Goal: Information Seeking & Learning: Find specific fact

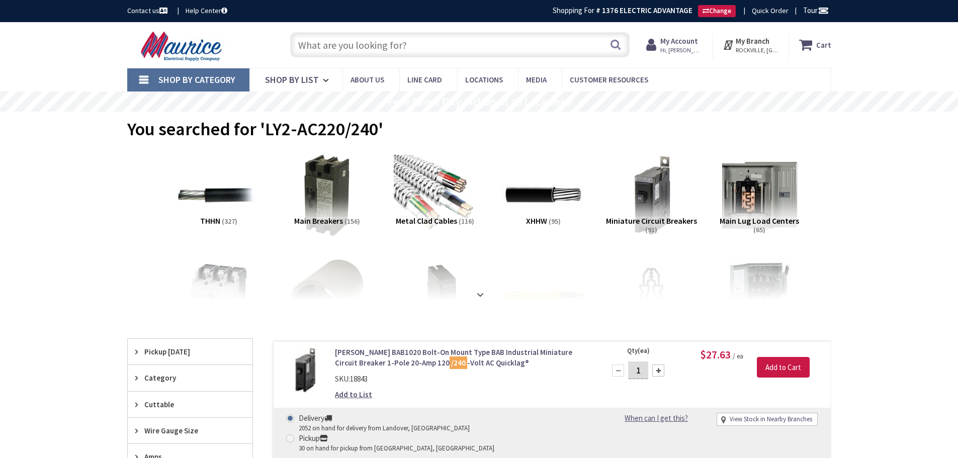
drag, startPoint x: 0, startPoint y: 0, endPoint x: 368, endPoint y: 47, distance: 370.6
click at [368, 47] on input "text" at bounding box center [459, 44] width 339 height 25
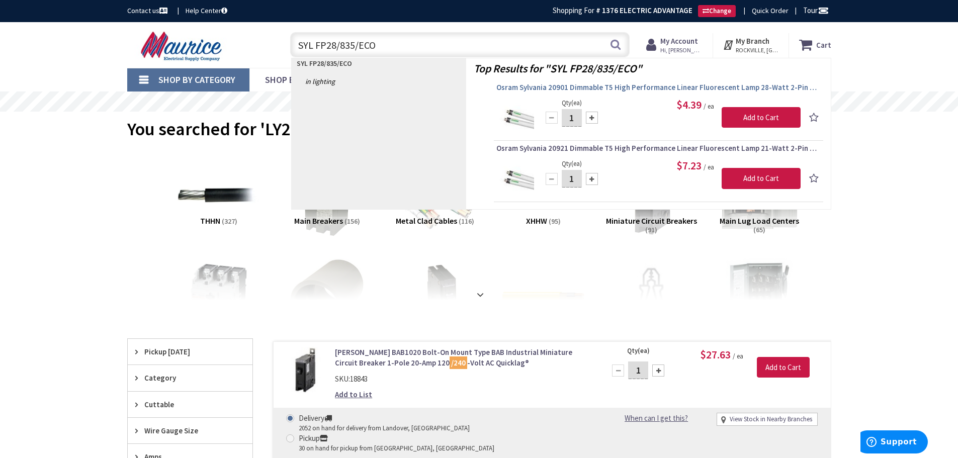
type input "SYL FP28/835/ECO"
click at [637, 90] on span "Osram Sylvania 20901 Dimmable T5 High Performance Linear Fluorescent Lamp 28-Wa…" at bounding box center [658, 87] width 324 height 10
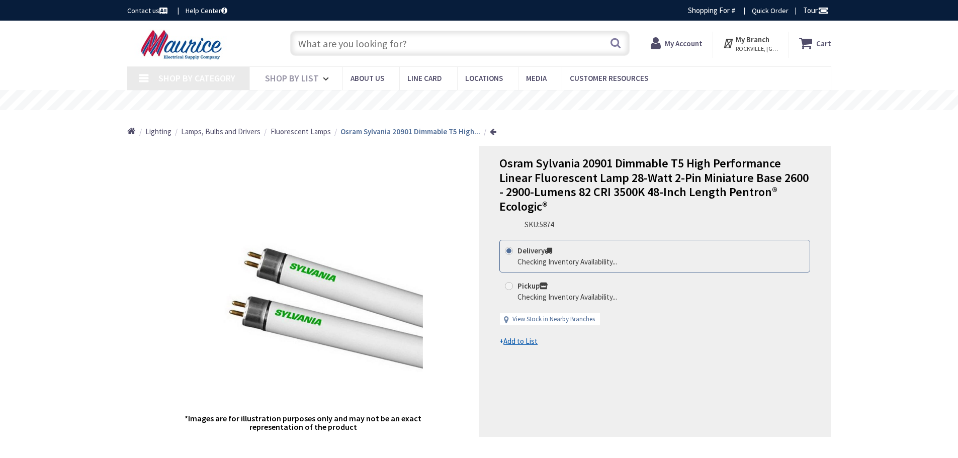
type input "Bethpage Ln, [GEOGRAPHIC_DATA], [GEOGRAPHIC_DATA]"
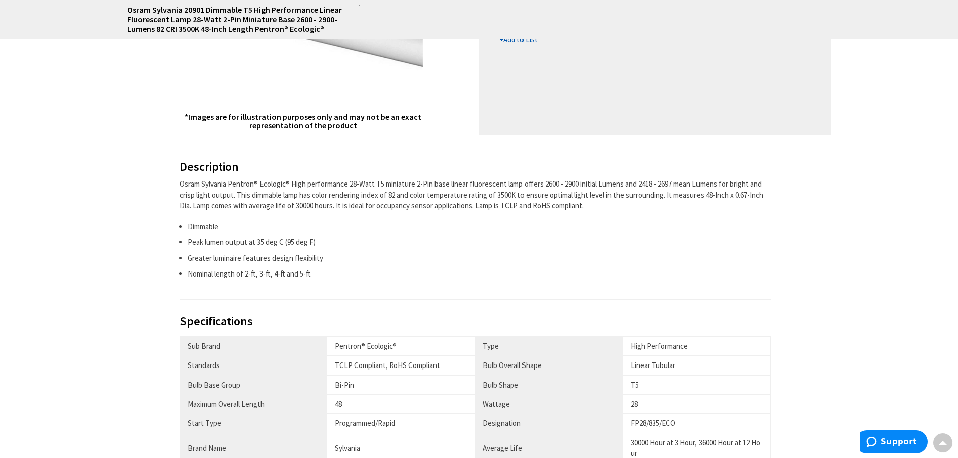
scroll to position [503, 0]
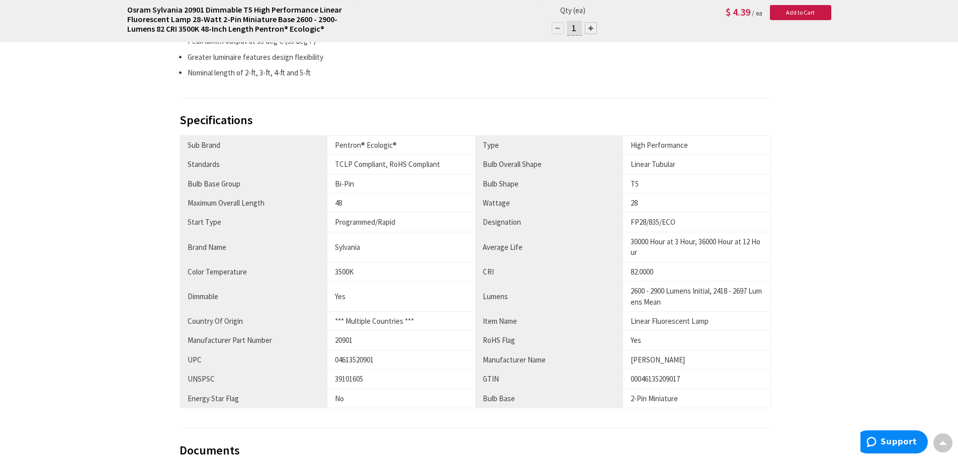
click at [358, 364] on div "04613520901" at bounding box center [401, 360] width 133 height 11
copy div "04613520901"
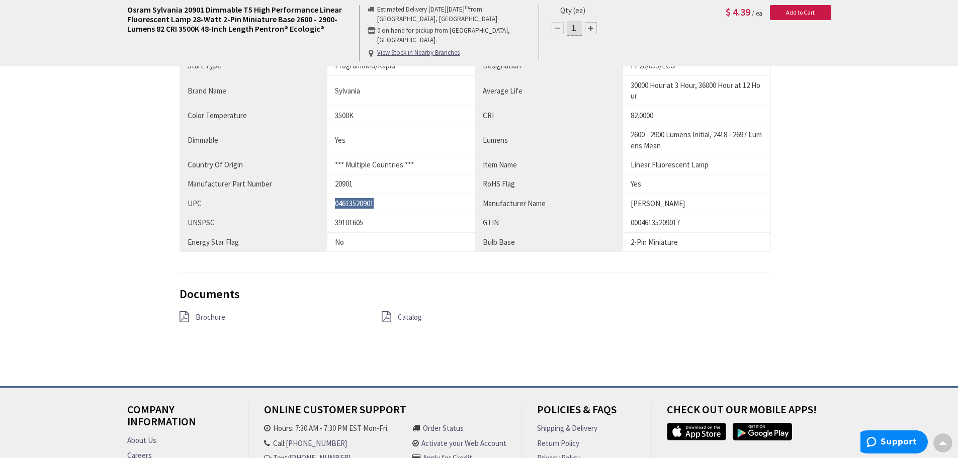
scroll to position [535, 0]
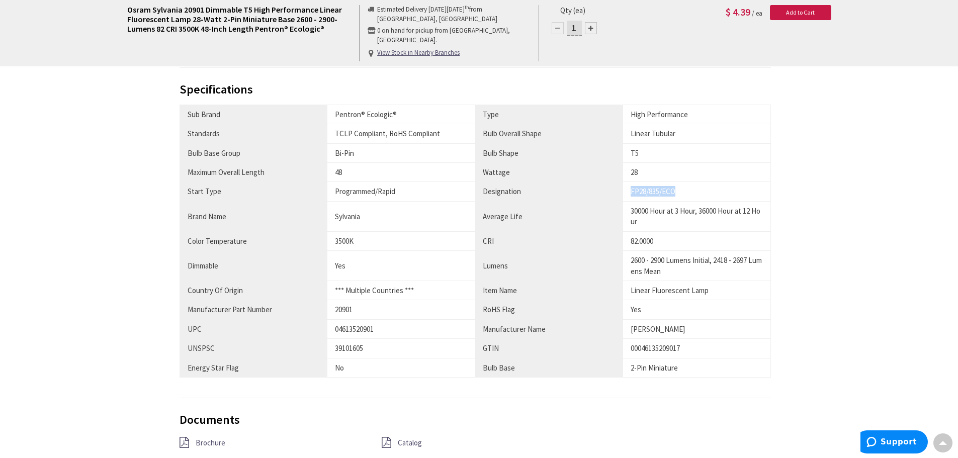
drag, startPoint x: 683, startPoint y: 192, endPoint x: 631, endPoint y: 191, distance: 52.3
click at [631, 191] on div "FP28/835/ECO" at bounding box center [697, 191] width 132 height 11
copy div "FP28/835/ECO"
click at [349, 310] on div "20901" at bounding box center [401, 309] width 133 height 11
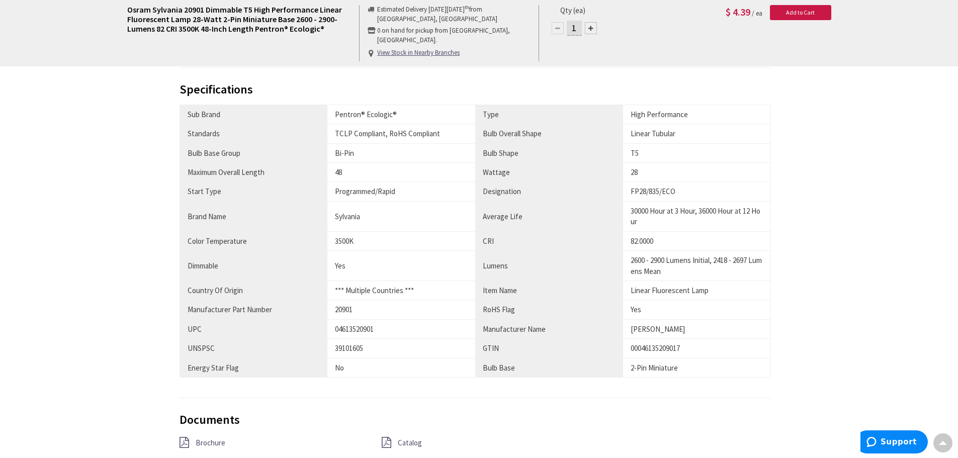
click at [341, 312] on div "20901" at bounding box center [401, 309] width 133 height 11
copy div "20901"
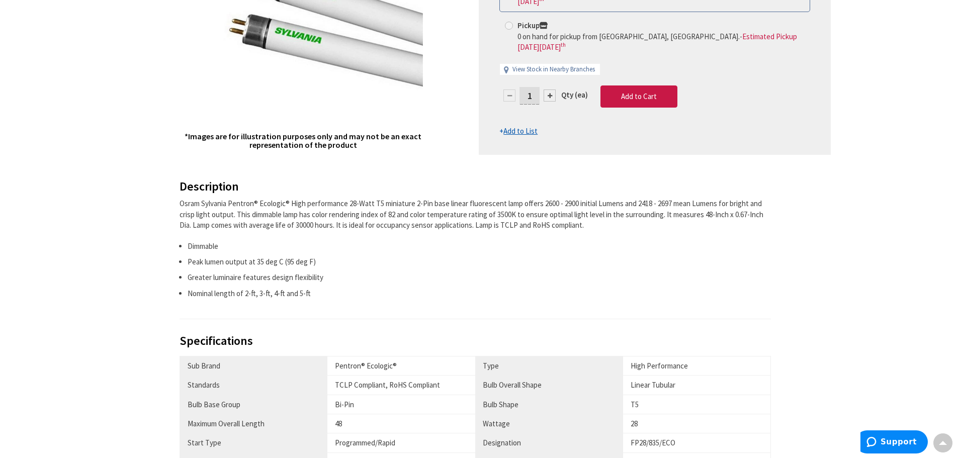
scroll to position [0, 0]
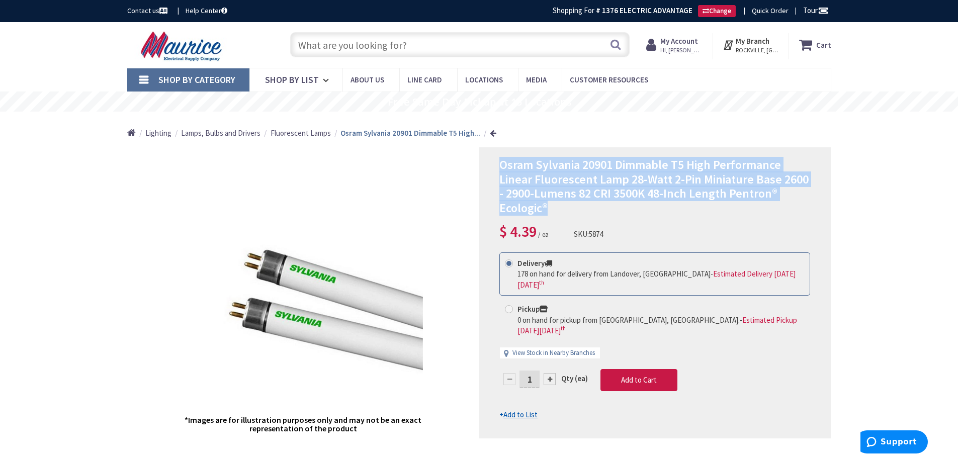
drag, startPoint x: 495, startPoint y: 162, endPoint x: 552, endPoint y: 211, distance: 74.6
click at [552, 211] on div "Osram Sylvania 20901 Dimmable T5 High Performance Linear Fluorescent Lamp 28-Wa…" at bounding box center [655, 292] width 352 height 291
copy span "Osram Sylvania 20901 Dimmable T5 High Performance Linear Fluorescent Lamp 28-Wa…"
